Goal: Browse casually: Explore the website without a specific task or goal

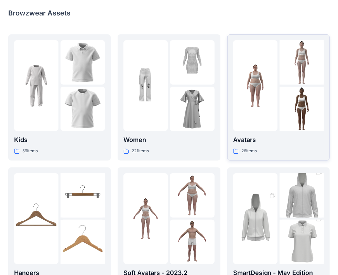
click at [258, 76] on div at bounding box center [255, 85] width 44 height 91
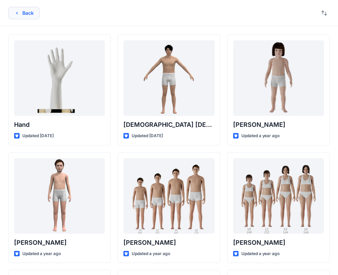
click at [30, 14] on button "Back" at bounding box center [23, 13] width 31 height 12
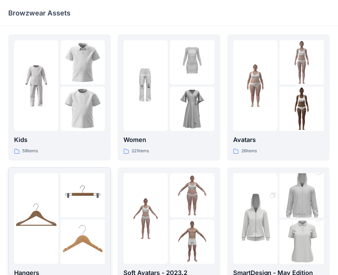
scroll to position [171, 0]
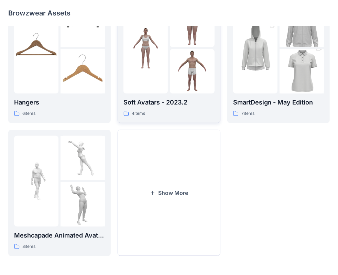
click at [167, 87] on div at bounding box center [146, 48] width 44 height 91
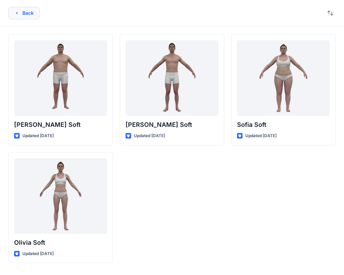
click at [28, 14] on button "Back" at bounding box center [23, 13] width 31 height 12
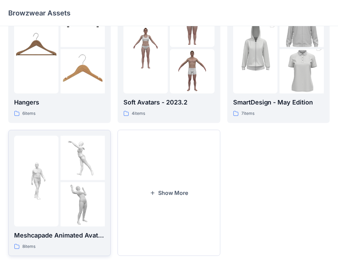
scroll to position [10, 0]
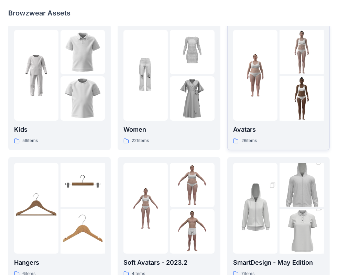
click at [269, 109] on div at bounding box center [255, 75] width 44 height 91
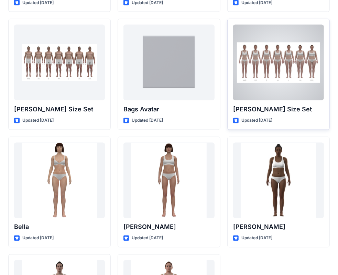
scroll to position [803, 0]
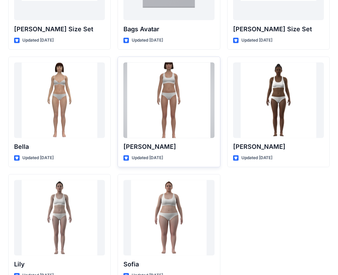
click at [184, 121] on div at bounding box center [169, 101] width 91 height 76
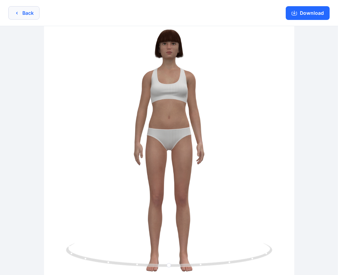
click at [38, 14] on button "Back" at bounding box center [23, 12] width 31 height 13
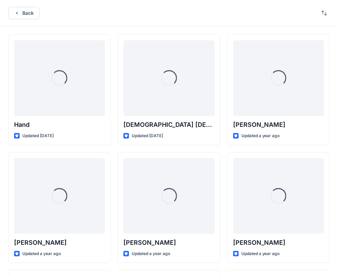
scroll to position [803, 0]
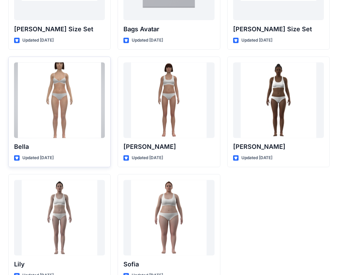
click at [75, 92] on div at bounding box center [59, 101] width 91 height 76
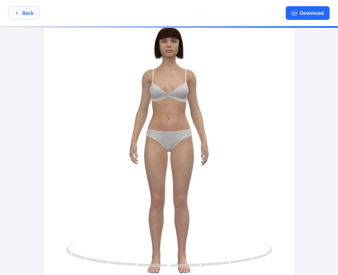
click at [21, 13] on button "Back" at bounding box center [23, 12] width 31 height 13
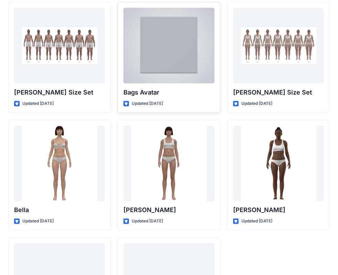
scroll to position [660, 0]
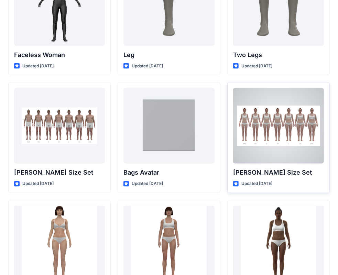
click at [259, 116] on div at bounding box center [278, 126] width 91 height 76
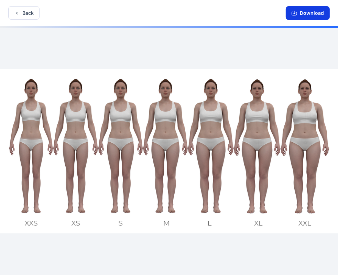
click at [303, 14] on button "Download" at bounding box center [308, 13] width 44 height 14
click at [311, 13] on button "Download" at bounding box center [308, 13] width 44 height 14
click at [294, 67] on div at bounding box center [169, 151] width 338 height 251
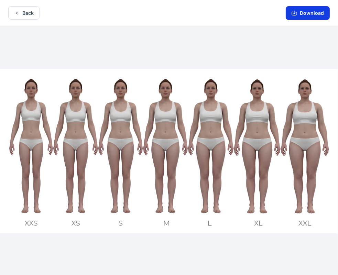
click at [307, 12] on button "Download" at bounding box center [308, 13] width 44 height 14
click at [328, 206] on img at bounding box center [169, 151] width 338 height 165
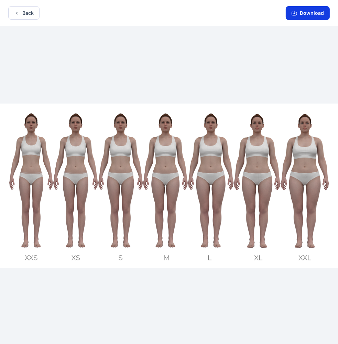
click at [301, 13] on button "Download" at bounding box center [308, 13] width 44 height 14
click at [18, 12] on icon "button" at bounding box center [17, 13] width 6 height 6
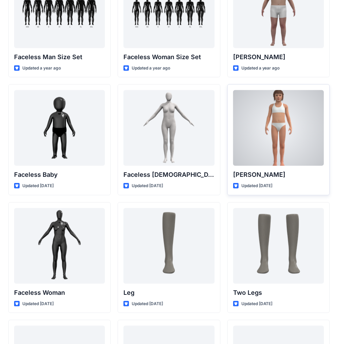
scroll to position [430, 0]
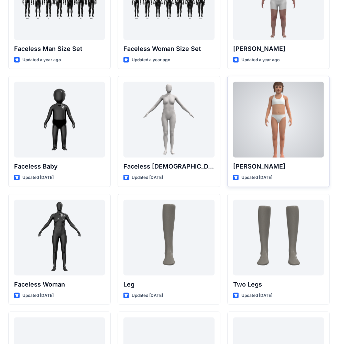
click at [286, 129] on div at bounding box center [278, 120] width 91 height 76
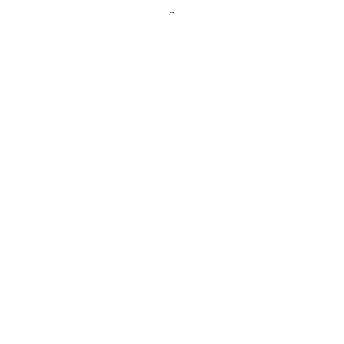
click at [286, 129] on div at bounding box center [172, 172] width 344 height 344
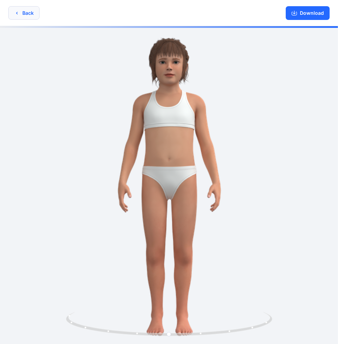
click at [29, 12] on button "Back" at bounding box center [23, 12] width 31 height 13
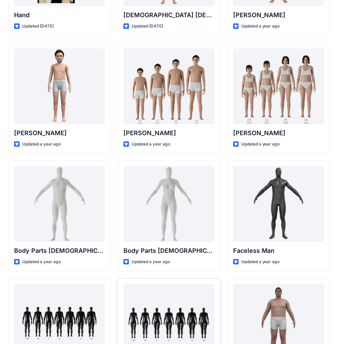
scroll to position [109, 0]
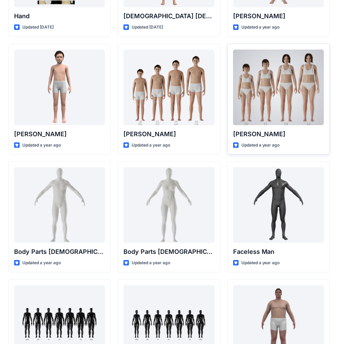
click at [267, 98] on div at bounding box center [278, 88] width 91 height 76
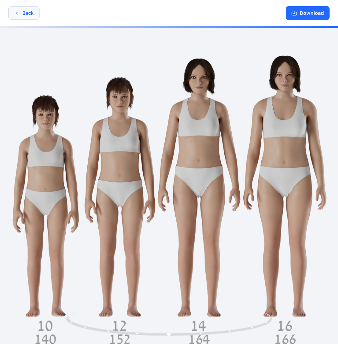
click at [28, 10] on button "Back" at bounding box center [23, 12] width 31 height 13
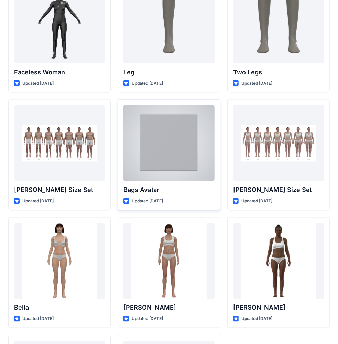
scroll to position [752, 0]
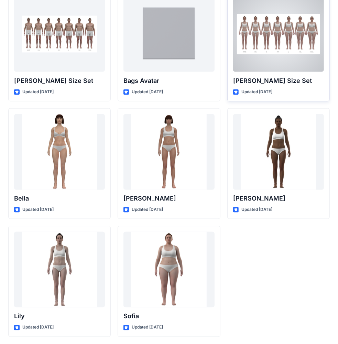
click at [258, 52] on div at bounding box center [278, 34] width 91 height 76
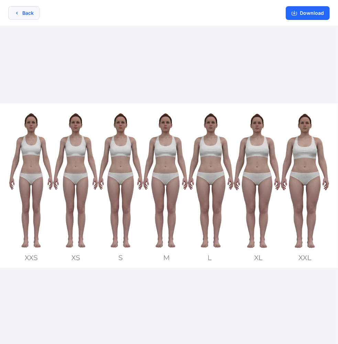
click at [27, 10] on button "Back" at bounding box center [23, 12] width 31 height 13
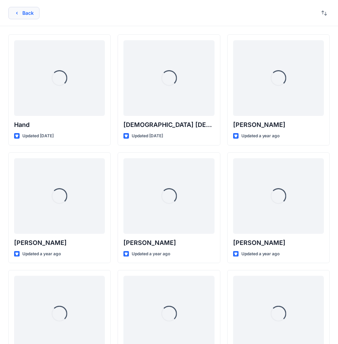
click at [12, 15] on button "Back" at bounding box center [23, 13] width 31 height 12
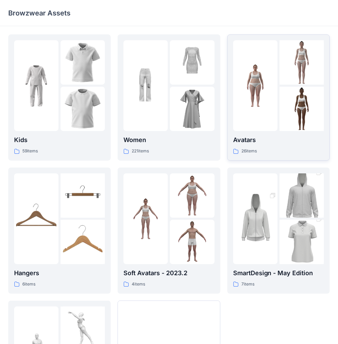
scroll to position [102, 0]
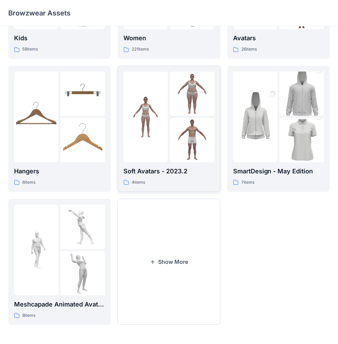
click at [185, 147] on div at bounding box center [192, 140] width 44 height 44
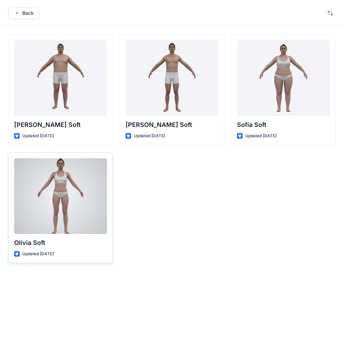
click at [92, 194] on div at bounding box center [60, 196] width 93 height 76
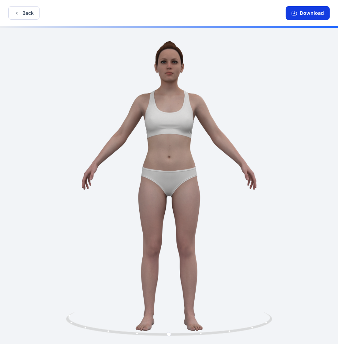
click at [313, 11] on button "Download" at bounding box center [308, 13] width 44 height 14
